Goal: Information Seeking & Learning: Learn about a topic

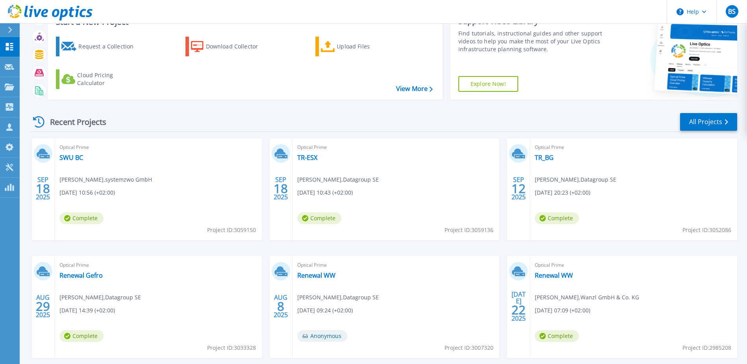
scroll to position [72, 0]
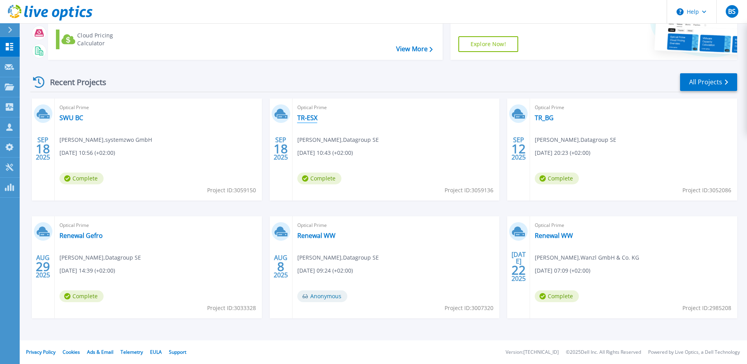
click at [313, 119] on link "TR-ESX" at bounding box center [307, 118] width 20 height 8
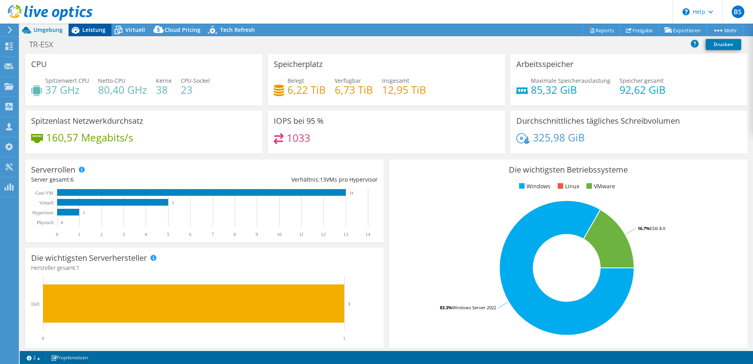
click at [89, 27] on span "Leistung" at bounding box center [93, 29] width 23 height 7
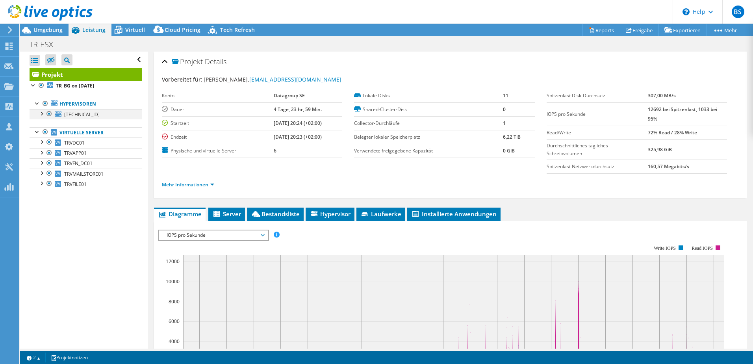
click at [41, 115] on div at bounding box center [41, 113] width 8 height 8
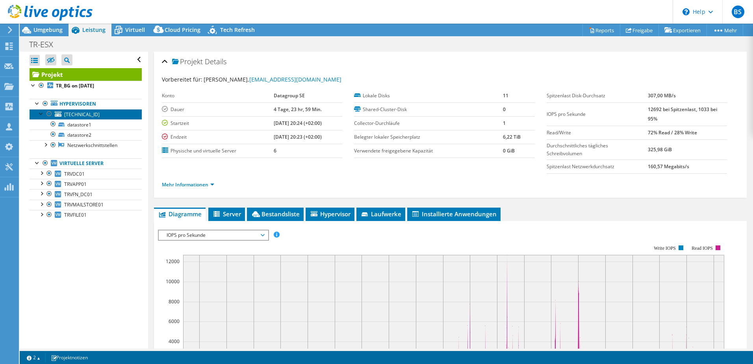
click at [89, 113] on span "192.168.100.2" at bounding box center [81, 114] width 35 height 7
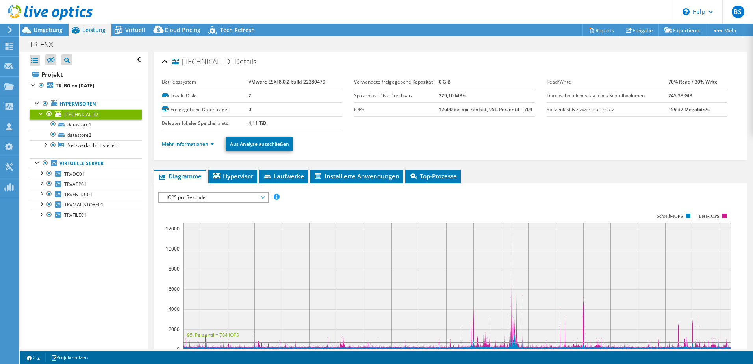
click at [241, 199] on span "IOPS pro Sekunde" at bounding box center [213, 196] width 101 height 9
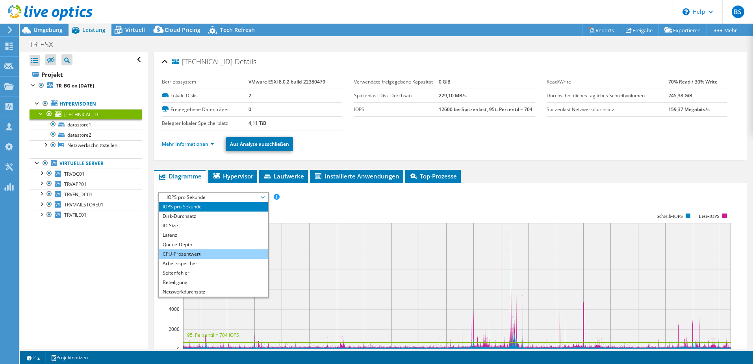
click at [205, 253] on li "CPU-Prozentwert" at bounding box center [213, 253] width 109 height 9
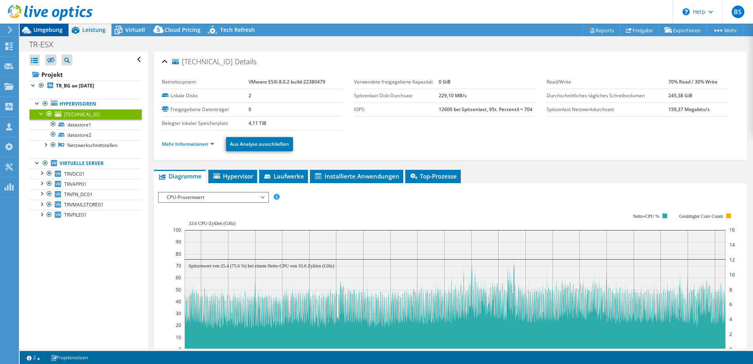
click at [42, 32] on span "Umgebung" at bounding box center [47, 29] width 29 height 7
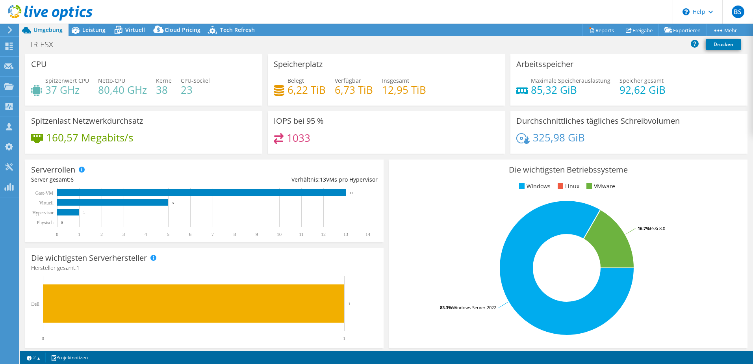
drag, startPoint x: 197, startPoint y: 96, endPoint x: 210, endPoint y: 99, distance: 12.8
click at [210, 99] on div "Spitzenwert CPU 37 GHz Netto-CPU 80,40 GHz Kerne 38 CPU-Sockel 23" at bounding box center [143, 89] width 225 height 26
click at [161, 90] on h4 "38" at bounding box center [164, 89] width 16 height 9
click at [88, 29] on span "Leistung" at bounding box center [93, 29] width 23 height 7
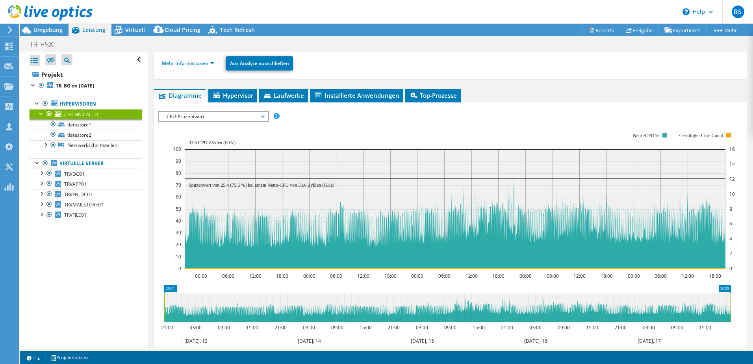
scroll to position [118, 0]
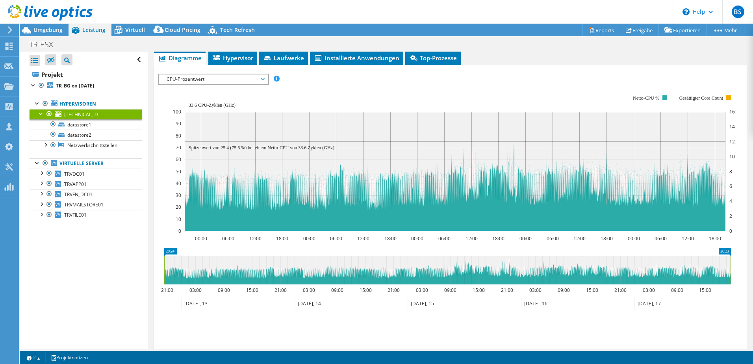
click at [255, 80] on span "CPU-Prozentwert" at bounding box center [213, 78] width 101 height 9
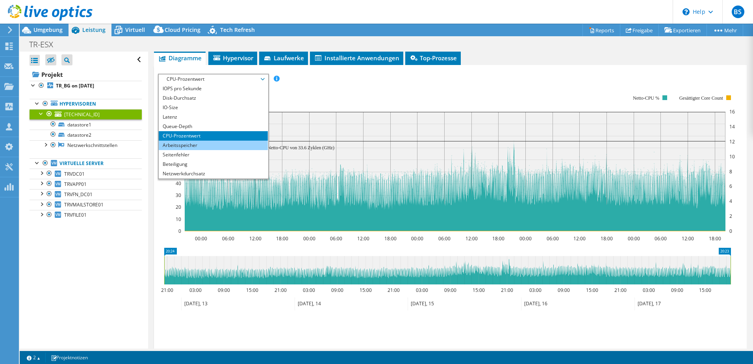
click at [212, 149] on li "Arbeitsspeicher" at bounding box center [213, 145] width 109 height 9
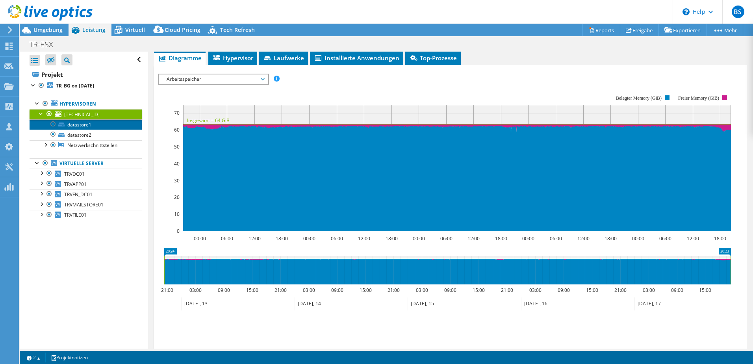
click at [84, 126] on link "datastore1" at bounding box center [86, 124] width 112 height 10
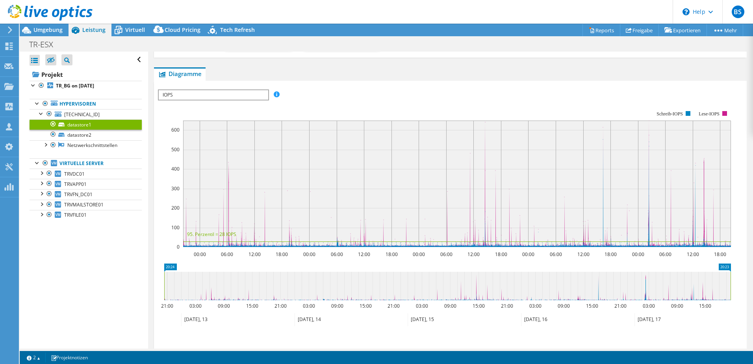
click at [198, 90] on span "IOPS" at bounding box center [213, 94] width 109 height 9
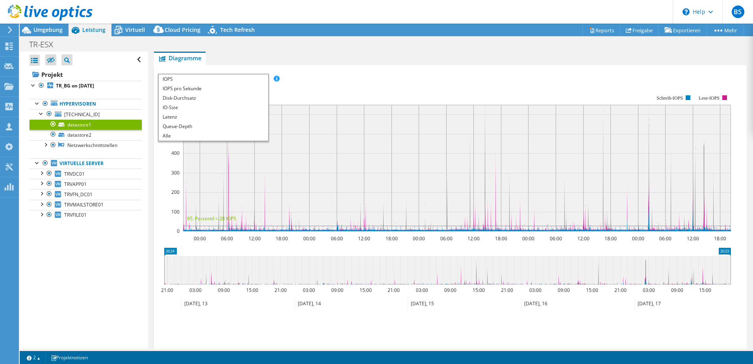
click at [46, 24] on div at bounding box center [46, 13] width 92 height 26
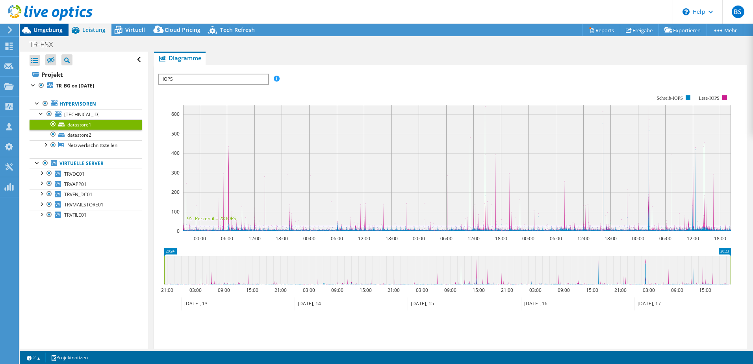
click at [51, 32] on span "Umgebung" at bounding box center [47, 29] width 29 height 7
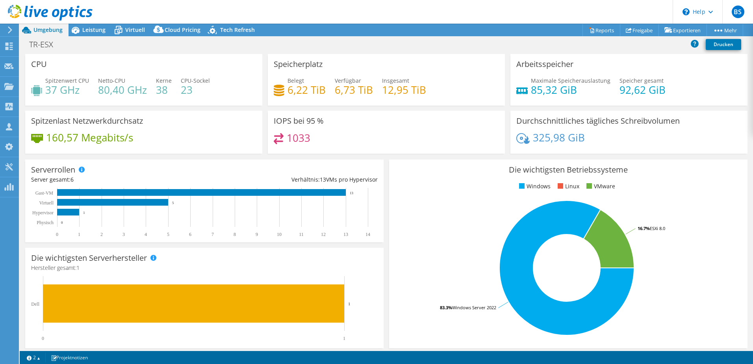
click at [645, 100] on div "Maximale Speicherauslastung 85,32 GiB Speicher gesamt 92,62 GiB" at bounding box center [628, 89] width 225 height 26
drag, startPoint x: 657, startPoint y: 101, endPoint x: 604, endPoint y: 101, distance: 53.1
click at [604, 101] on div "Maximale Speicherauslastung 85,32 GiB Speicher gesamt 92,62 GiB" at bounding box center [628, 89] width 225 height 26
drag, startPoint x: 604, startPoint y: 101, endPoint x: 572, endPoint y: 109, distance: 33.4
click at [572, 109] on div "Arbeitsspeicher Maximale Speicherauslastung 85,32 GiB Speicher gesamt 92,62 GiB" at bounding box center [628, 82] width 242 height 57
